Goal: Complete application form

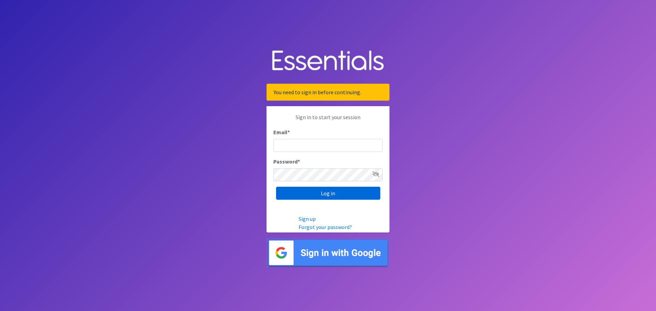
type input "[EMAIL_ADDRESS][PERSON_NAME][DOMAIN_NAME]"
click at [342, 189] on input "Log in" at bounding box center [328, 193] width 104 height 13
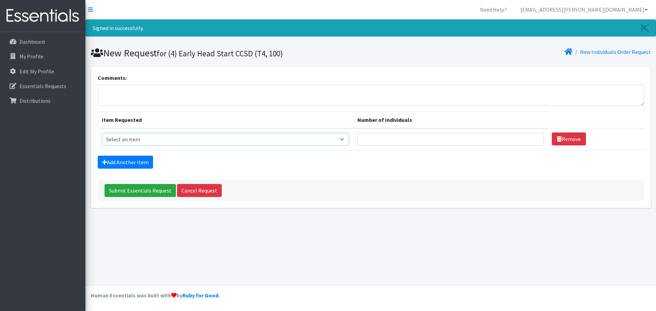
click at [347, 140] on select "Select an item A: Babies - Size 0 (Preemie) A: Babies - Size 01 (newborn) A: Ba…" at bounding box center [225, 139] width 247 height 13
select select "5610"
click at [102, 133] on select "Select an item A: Babies - Size 0 (Preemie) A: Babies - Size 01 (newborn) A: Ba…" at bounding box center [225, 139] width 247 height 13
click at [134, 160] on link "Add Another Item" at bounding box center [125, 162] width 55 height 13
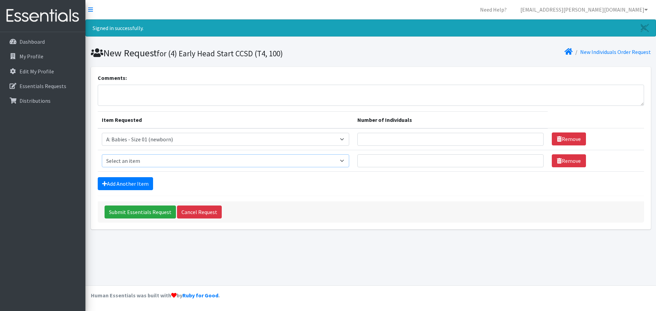
click at [156, 159] on select "Select an item A: Babies - Size 0 (Preemie) A: Babies - Size 01 (newborn) A: Ba…" at bounding box center [225, 160] width 247 height 13
select select "5611"
click at [102, 154] on select "Select an item A: Babies - Size 0 (Preemie) A: Babies - Size 01 (newborn) A: Ba…" at bounding box center [225, 160] width 247 height 13
click at [128, 183] on link "Add Another Item" at bounding box center [125, 183] width 55 height 13
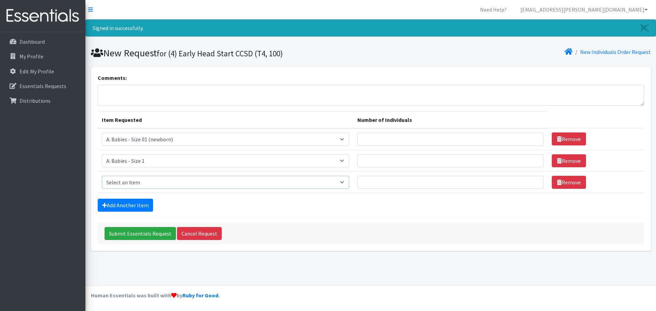
click at [146, 183] on select "Select an item A: Babies - Size 0 (Preemie) A: Babies - Size 01 (newborn) A: Ba…" at bounding box center [225, 182] width 247 height 13
select select "5617"
click at [102, 176] on select "Select an item A: Babies - Size 0 (Preemie) A: Babies - Size 01 (newborn) A: Ba…" at bounding box center [225, 182] width 247 height 13
click at [134, 206] on link "Add Another Item" at bounding box center [125, 205] width 55 height 13
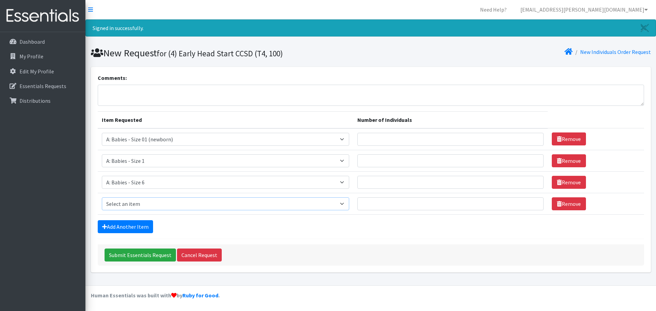
click at [135, 204] on select "Select an item A: Babies - Size 0 (Preemie) A: Babies - Size 01 (newborn) A: Ba…" at bounding box center [225, 203] width 247 height 13
select select "5597"
click at [102, 197] on select "Select an item A: Babies - Size 0 (Preemie) A: Babies - Size 01 (newborn) A: Ba…" at bounding box center [225, 203] width 247 height 13
click at [144, 227] on link "Add Another Item" at bounding box center [125, 226] width 55 height 13
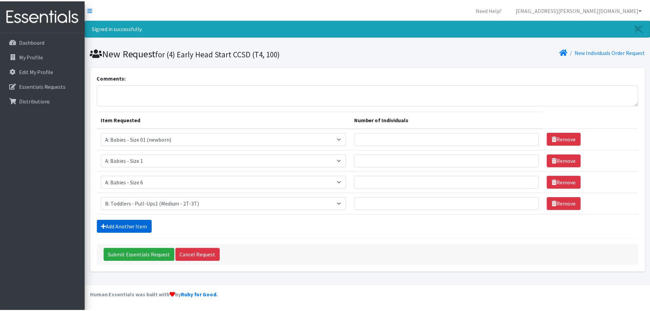
scroll to position [14, 0]
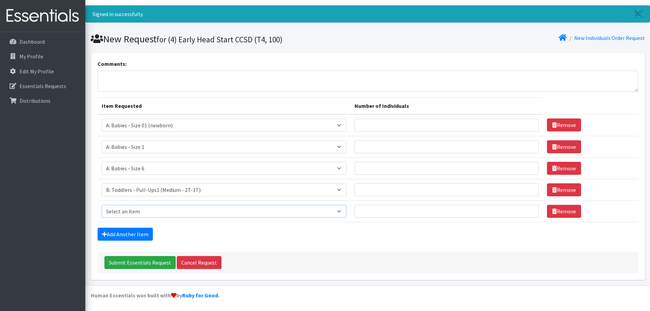
click at [169, 211] on select "Select an item A: Babies - Size 0 (Preemie) A: Babies - Size 01 (newborn) A: Ba…" at bounding box center [224, 211] width 245 height 13
select select "5598"
click at [102, 205] on select "Select an item A: Babies - Size 0 (Preemie) A: Babies - Size 01 (newborn) A: Ba…" at bounding box center [224, 211] width 245 height 13
click at [144, 233] on link "Add Another Item" at bounding box center [125, 234] width 55 height 13
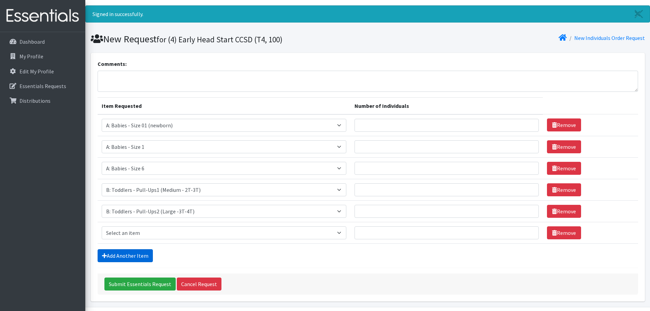
scroll to position [36, 0]
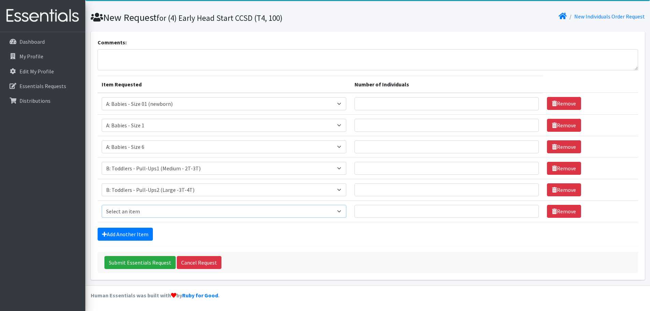
click at [147, 213] on select "Select an item A: Babies - Size 0 (Preemie) A: Babies - Size 01 (newborn) A: Ba…" at bounding box center [224, 211] width 245 height 13
select select "5599"
click at [102, 205] on select "Select an item A: Babies - Size 0 (Preemie) A: Babies - Size 01 (newborn) A: Ba…" at bounding box center [224, 211] width 245 height 13
click at [129, 235] on link "Add Another Item" at bounding box center [125, 234] width 55 height 13
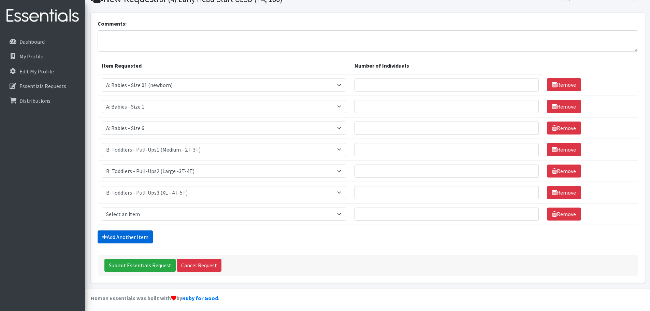
scroll to position [57, 0]
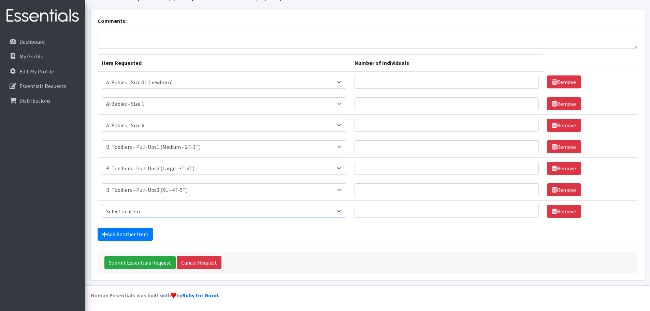
click at [145, 211] on select "Select an item A: Babies - Size 0 (Preemie) A: Babies - Size 01 (newborn) A: Ba…" at bounding box center [224, 211] width 245 height 13
select select "8889"
click at [102, 205] on select "Select an item A: Babies - Size 0 (Preemie) A: Babies - Size 01 (newborn) A: Ba…" at bounding box center [224, 211] width 245 height 13
click at [132, 237] on link "Add Another Item" at bounding box center [125, 234] width 55 height 13
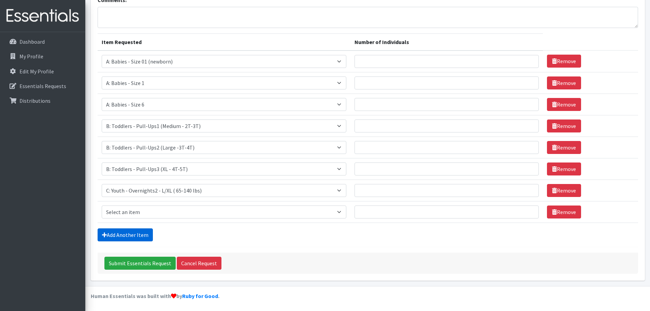
scroll to position [79, 0]
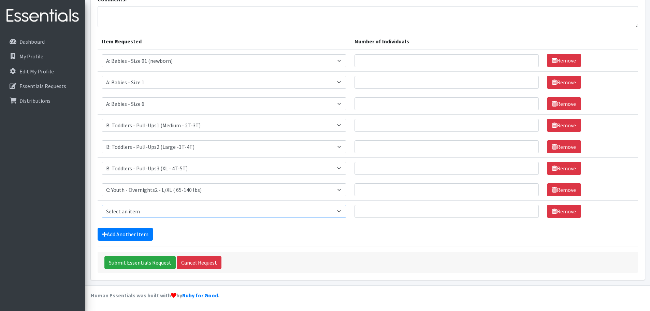
click at [146, 208] on select "Select an item A: Babies - Size 0 (Preemie) A: Babies - Size 01 (newborn) A: Ba…" at bounding box center [224, 211] width 245 height 13
select select "8889"
click at [102, 205] on select "Select an item A: Babies - Size 0 (Preemie) A: Babies - Size 01 (newborn) A: Ba…" at bounding box center [224, 211] width 245 height 13
click at [163, 191] on select "Select an item A: Babies - Size 0 (Preemie) A: Babies - Size 01 (newborn) A: Ba…" at bounding box center [224, 189] width 245 height 13
select select "5594"
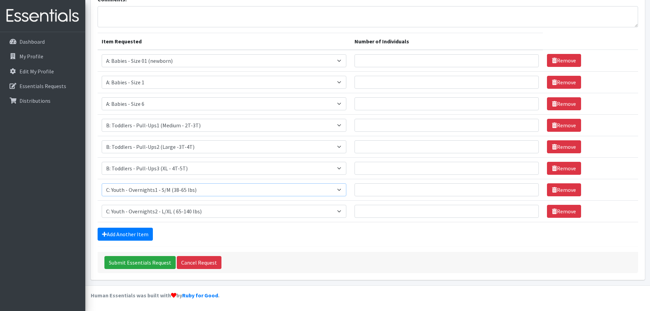
click at [102, 183] on select "Select an item A: Babies - Size 0 (Preemie) A: Babies - Size 01 (newborn) A: Ba…" at bounding box center [224, 189] width 245 height 13
click at [194, 212] on select "Select an item A: Babies - Size 0 (Preemie) A: Babies - Size 01 (newborn) A: Ba…" at bounding box center [224, 211] width 245 height 13
click at [250, 242] on form "Comments: Item Requested Number of Individuals Item Requested Select an item A:…" at bounding box center [368, 134] width 541 height 278
click at [419, 63] on input "Number of Individuals" at bounding box center [447, 60] width 184 height 13
type input "10"
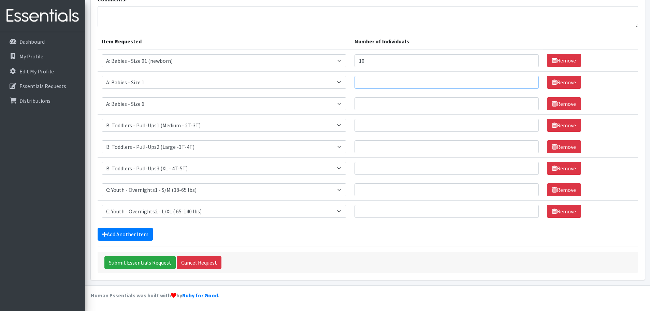
click at [414, 83] on input "Number of Individuals" at bounding box center [447, 82] width 184 height 13
type input "10"
click at [394, 109] on input "Number of Individuals" at bounding box center [447, 103] width 184 height 13
type input "1"
click at [384, 126] on input "Number of Individuals" at bounding box center [447, 125] width 184 height 13
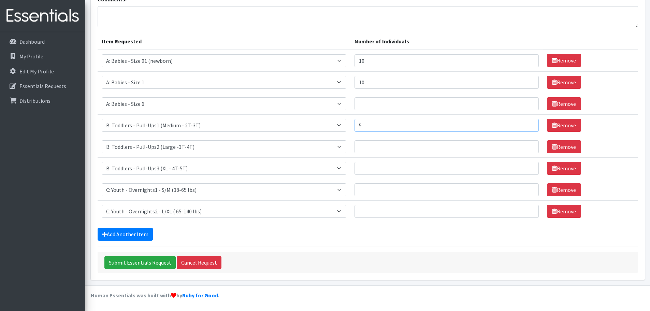
type input "5"
click at [381, 145] on input "Number of Individuals" at bounding box center [447, 146] width 184 height 13
type input "5"
click at [383, 170] on input "Number of Individuals" at bounding box center [447, 168] width 184 height 13
type input "5"
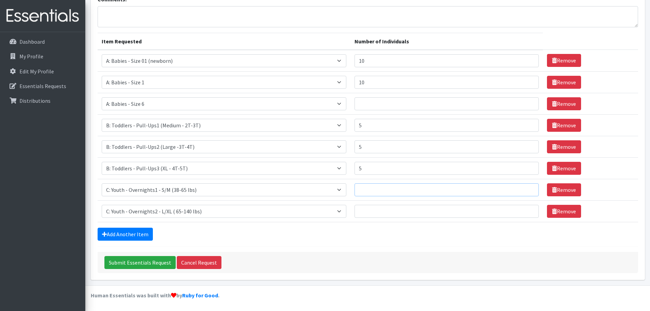
click at [379, 188] on input "Number of Individuals" at bounding box center [447, 189] width 184 height 13
type input "10"
click at [381, 219] on td "Number of Individuals" at bounding box center [447, 211] width 193 height 22
click at [380, 213] on input "Number of Individuals" at bounding box center [447, 211] width 184 height 13
type input "10"
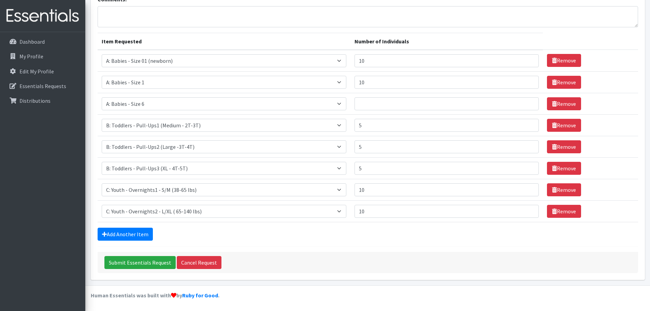
click at [390, 234] on div "Add Another Item" at bounding box center [368, 234] width 541 height 13
click at [374, 104] on input "Number of Individuals" at bounding box center [447, 103] width 184 height 13
type input "30"
click at [389, 235] on div "Add Another Item" at bounding box center [368, 234] width 541 height 13
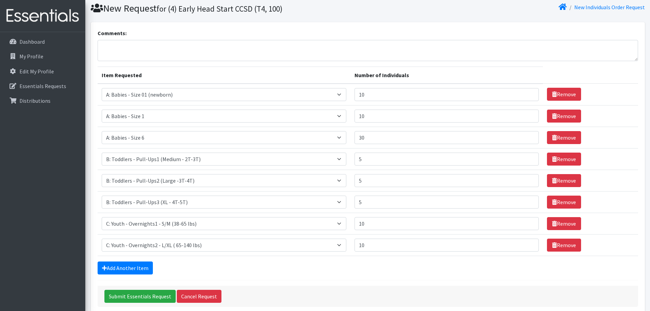
scroll to position [44, 0]
click at [371, 159] on input "5" at bounding box center [447, 159] width 184 height 13
type input "1"
type input "5"
click at [133, 268] on link "Add Another Item" at bounding box center [125, 268] width 55 height 13
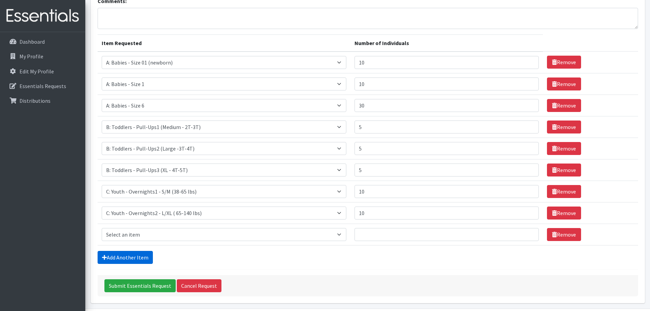
scroll to position [100, 0]
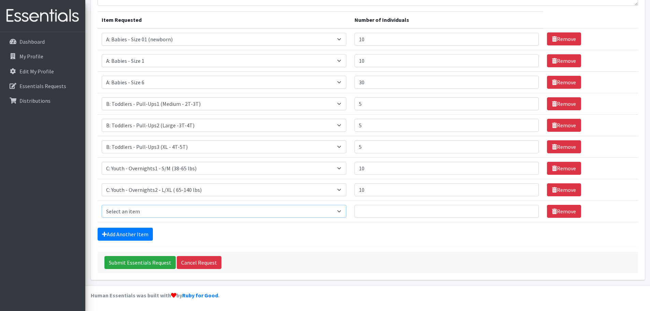
click at [155, 210] on select "Select an item A: Babies - Size 0 (Preemie) A: Babies - Size 01 (newborn) A: Ba…" at bounding box center [224, 211] width 245 height 13
click at [428, 227] on form "Comments: Item Requested Number of Individuals Item Requested Select an item A:…" at bounding box center [368, 123] width 541 height 299
click at [135, 233] on link "Add Another Item" at bounding box center [125, 234] width 55 height 13
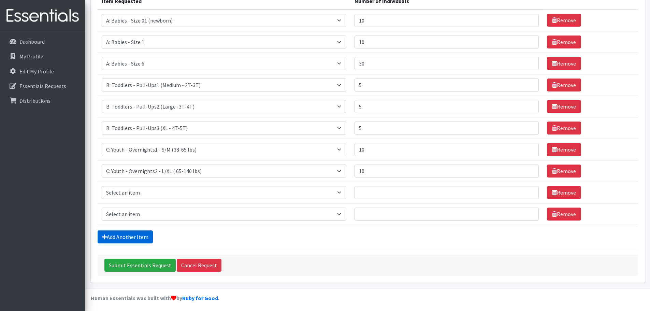
scroll to position [122, 0]
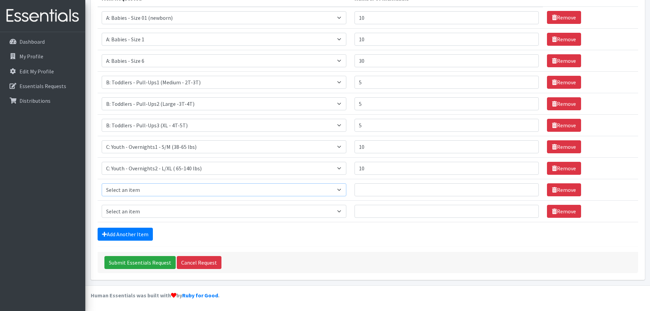
click at [153, 190] on select "Select an item A: Babies - Size 0 (Preemie) A: Babies - Size 01 (newborn) A: Ba…" at bounding box center [224, 189] width 245 height 13
click at [571, 192] on link "Remove" at bounding box center [564, 189] width 34 height 13
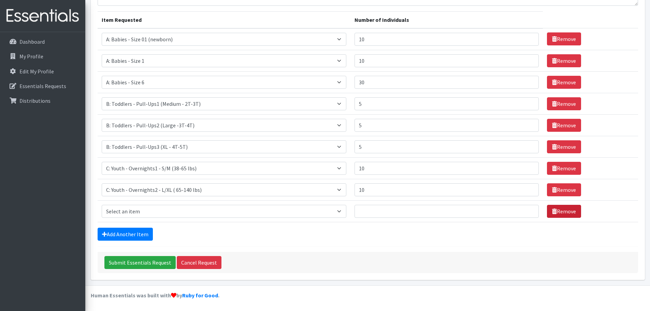
click at [569, 211] on link "Remove" at bounding box center [564, 211] width 34 height 13
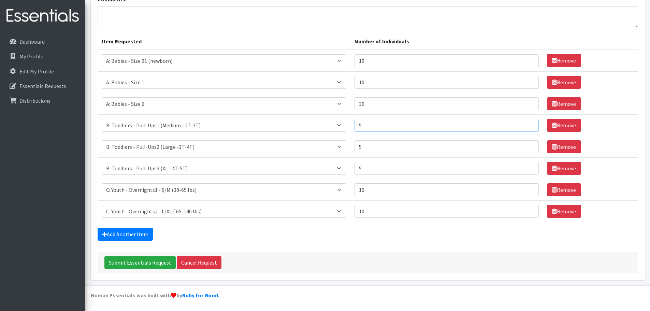
click at [376, 128] on input "5" at bounding box center [447, 125] width 184 height 13
type input "10"
click at [382, 151] on input "5" at bounding box center [447, 146] width 184 height 13
type input "10"
click at [136, 233] on link "Add Another Item" at bounding box center [125, 234] width 55 height 13
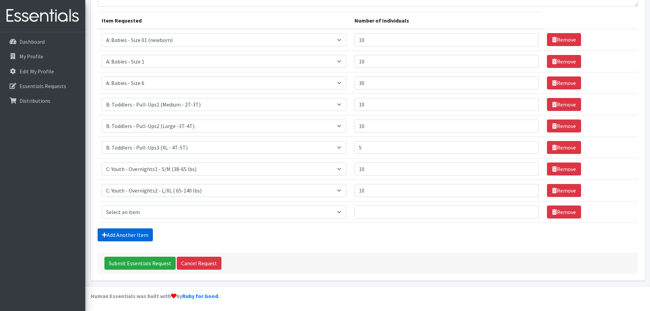
scroll to position [100, 0]
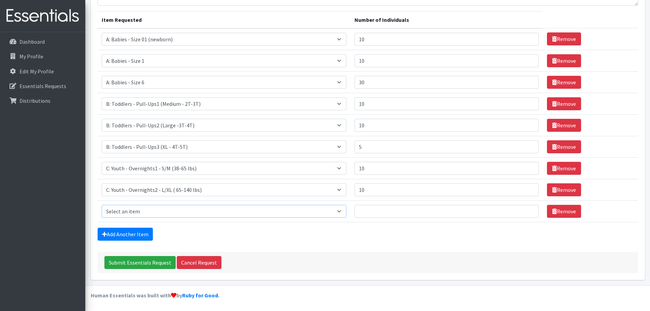
click at [179, 210] on select "Select an item A: Babies - Size 0 (Preemie) A: Babies - Size 01 (newborn) A: Ba…" at bounding box center [224, 211] width 245 height 13
select select "5612"
click at [102, 205] on select "Select an item A: Babies - Size 0 (Preemie) A: Babies - Size 01 (newborn) A: Ba…" at bounding box center [224, 211] width 245 height 13
click at [373, 210] on input "Number of Individuals" at bounding box center [447, 211] width 184 height 13
click at [344, 212] on select "Select an item A: Babies - Size 0 (Preemie) A: Babies - Size 01 (newborn) A: Ba…" at bounding box center [224, 211] width 245 height 13
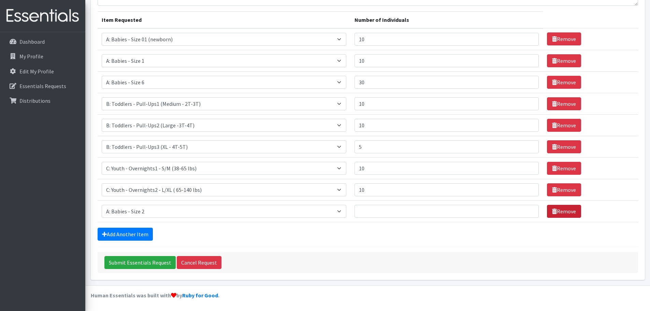
click at [560, 211] on link "Remove" at bounding box center [564, 211] width 34 height 13
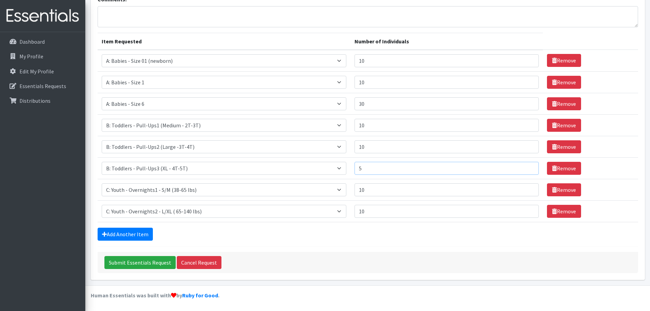
click at [376, 168] on input "5" at bounding box center [447, 168] width 184 height 13
type input "10"
click at [462, 239] on div "Add Another Item" at bounding box center [368, 234] width 541 height 13
click at [375, 106] on input "30" at bounding box center [447, 103] width 184 height 13
type input "3"
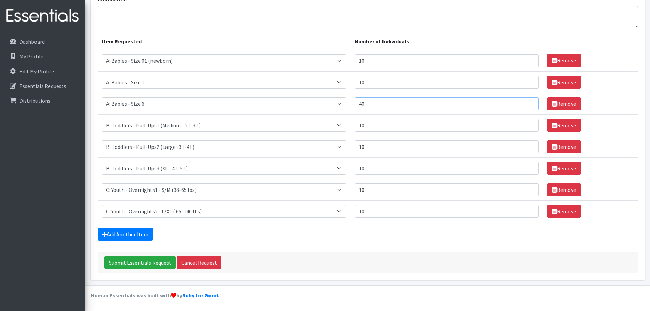
type input "40"
click at [385, 191] on input "10" at bounding box center [447, 189] width 184 height 13
type input "1"
type input "5"
click at [413, 213] on input "10" at bounding box center [447, 211] width 184 height 13
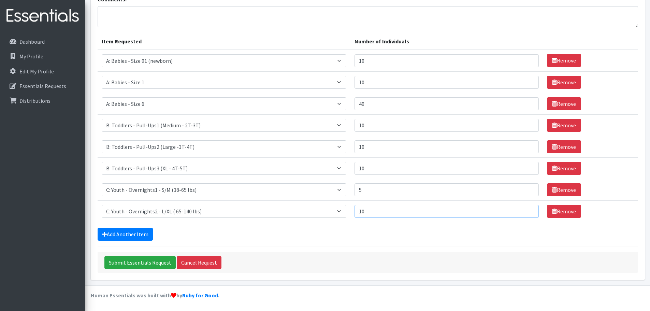
type input "1"
type input "5"
click at [407, 233] on div "Add Another Item" at bounding box center [368, 234] width 541 height 13
click at [154, 262] on input "Submit Essentials Request" at bounding box center [139, 262] width 71 height 13
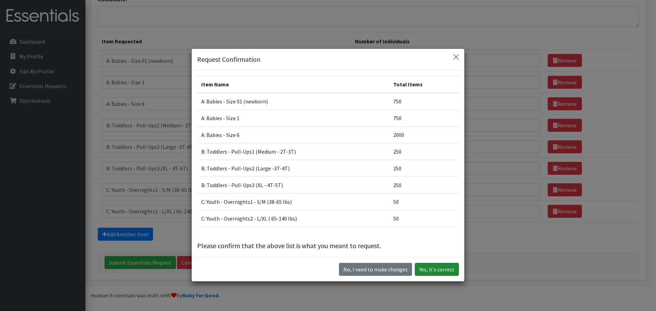
click at [440, 271] on button "Yes, it's correct" at bounding box center [437, 269] width 44 height 13
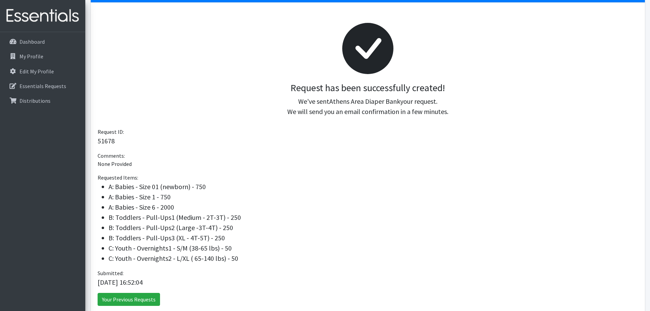
scroll to position [34, 0]
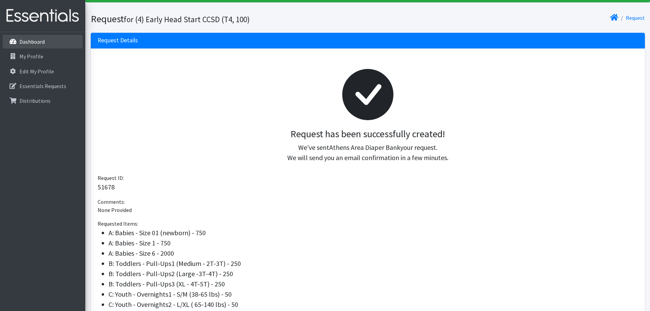
click at [65, 46] on link "Dashboard" at bounding box center [43, 42] width 80 height 14
